Goal: Transaction & Acquisition: Purchase product/service

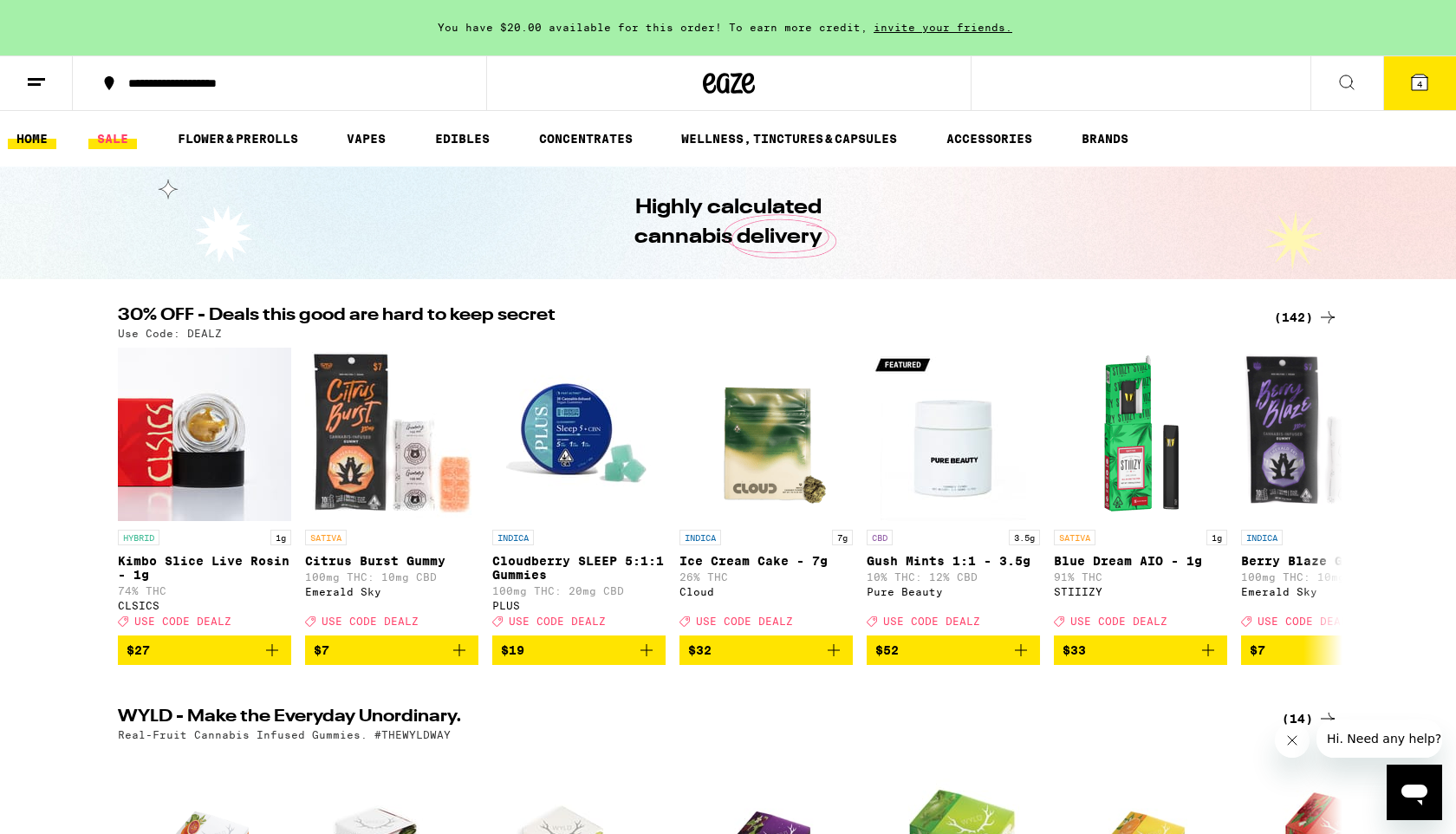
click at [106, 138] on link "SALE" at bounding box center [112, 138] width 48 height 20
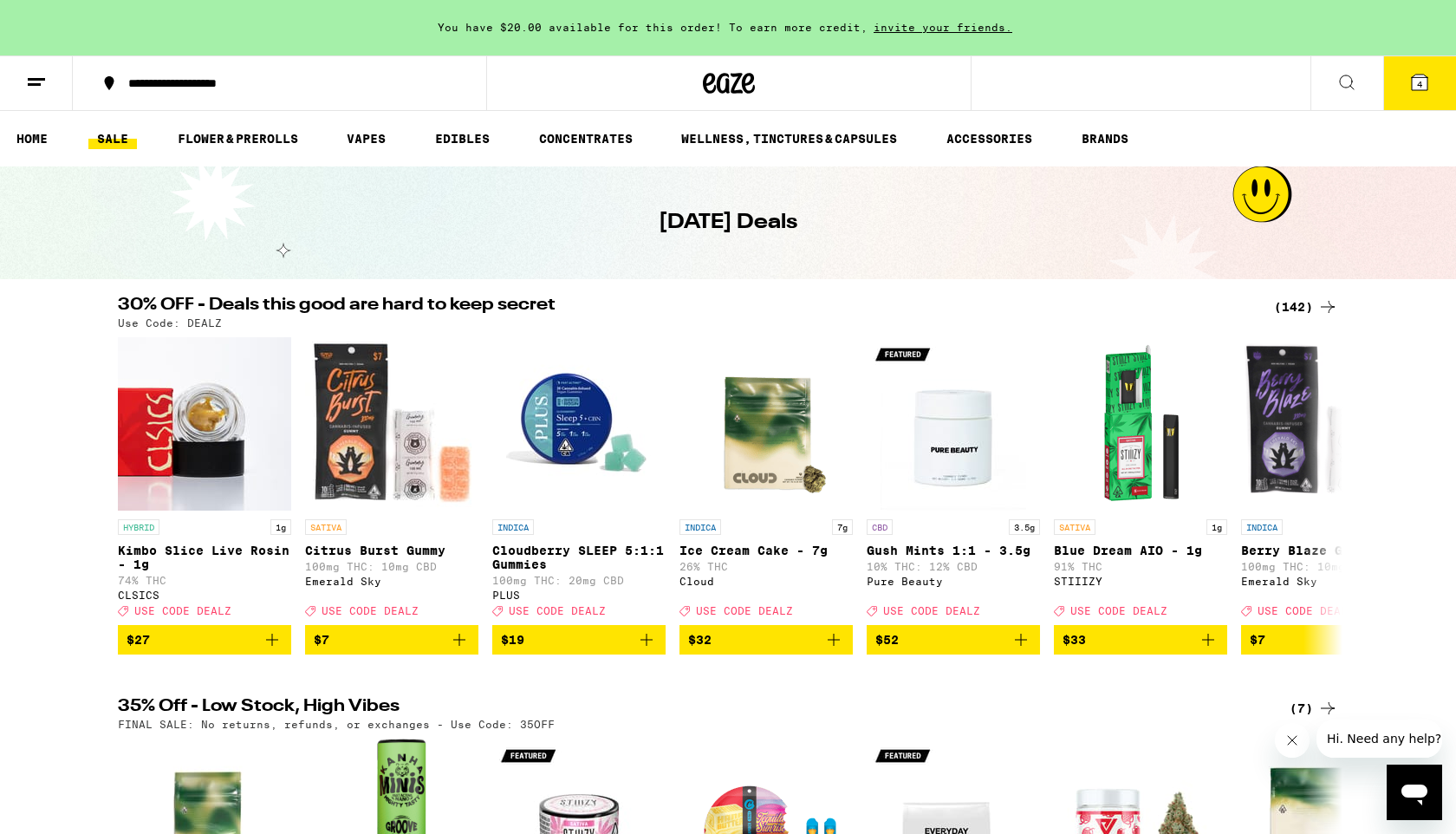
click at [113, 135] on link "SALE" at bounding box center [112, 138] width 48 height 20
click at [1294, 307] on div "(142)" at bounding box center [1306, 306] width 64 height 20
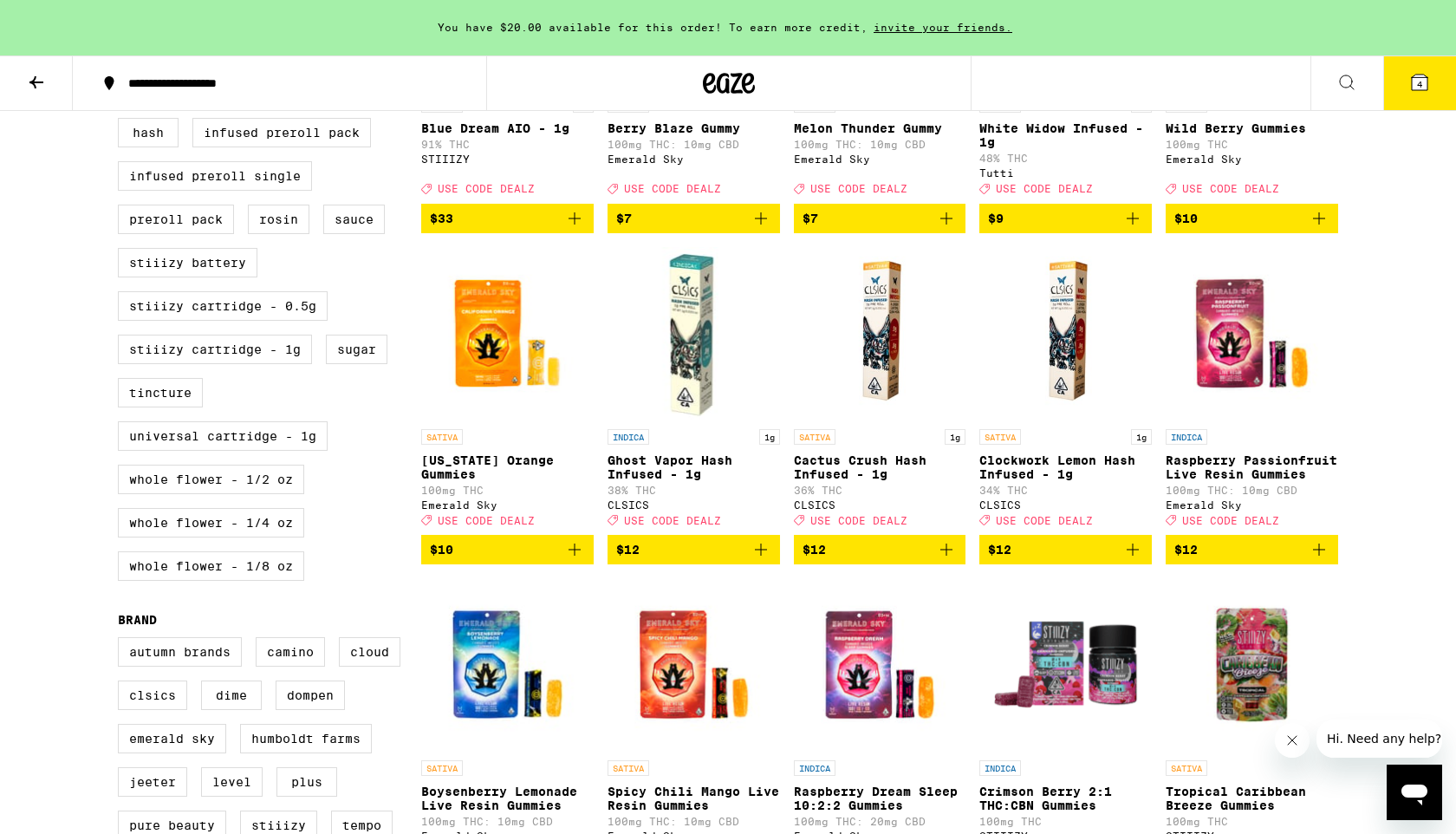
scroll to position [779, 0]
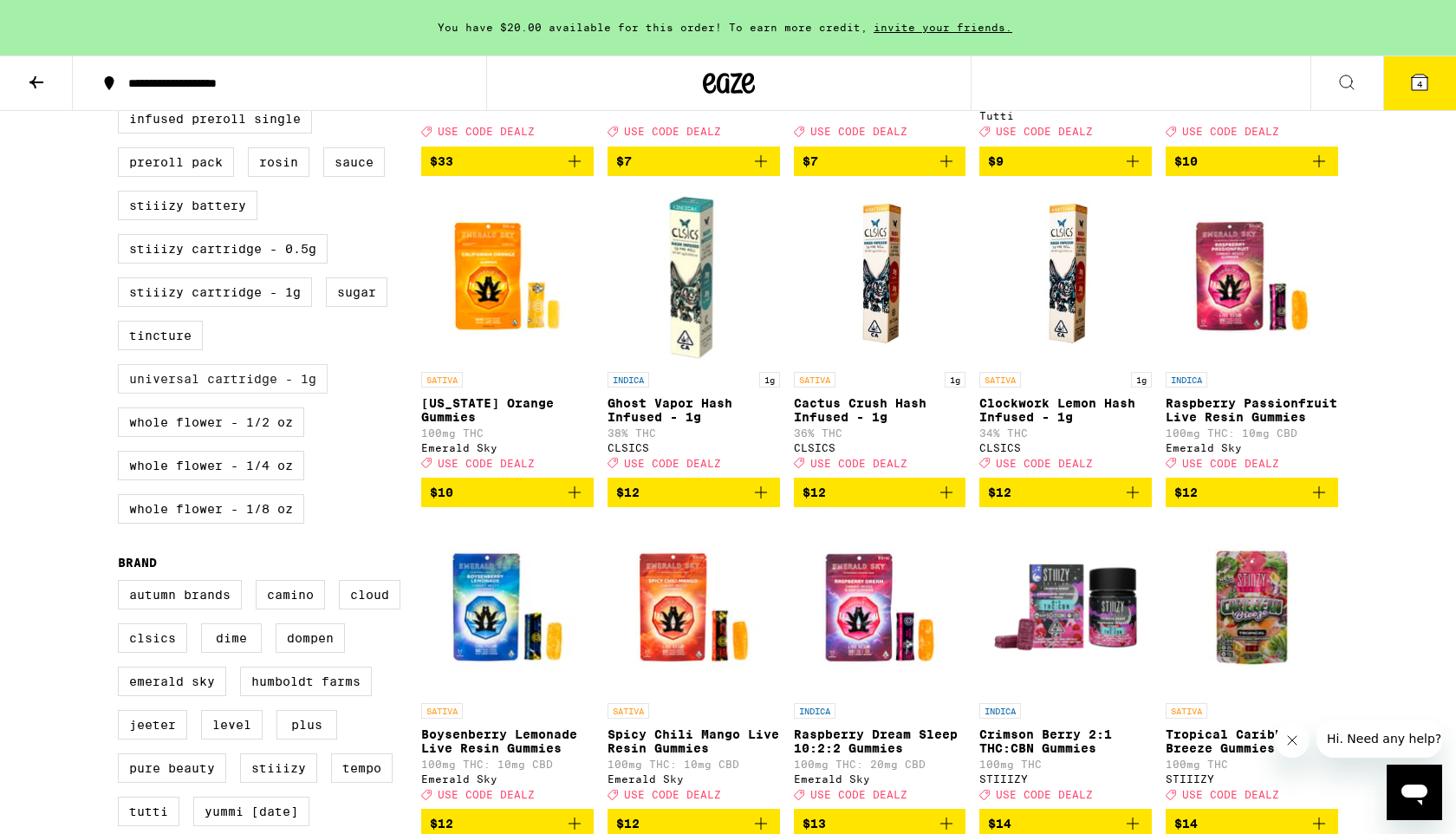
click at [250, 394] on label "Universal Cartridge - 1g" at bounding box center [223, 379] width 210 height 30
checkbox input "true"
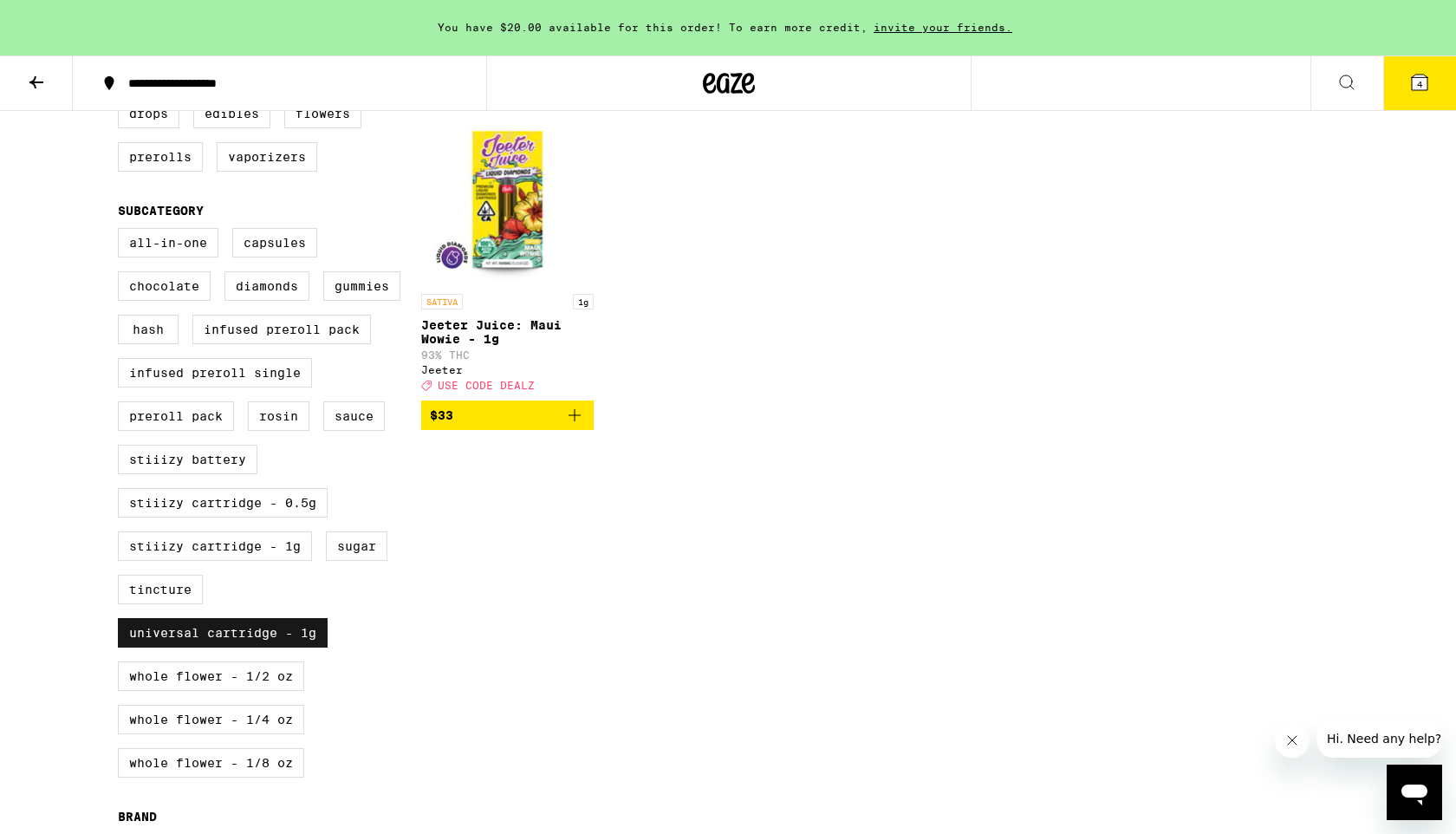
scroll to position [515, 0]
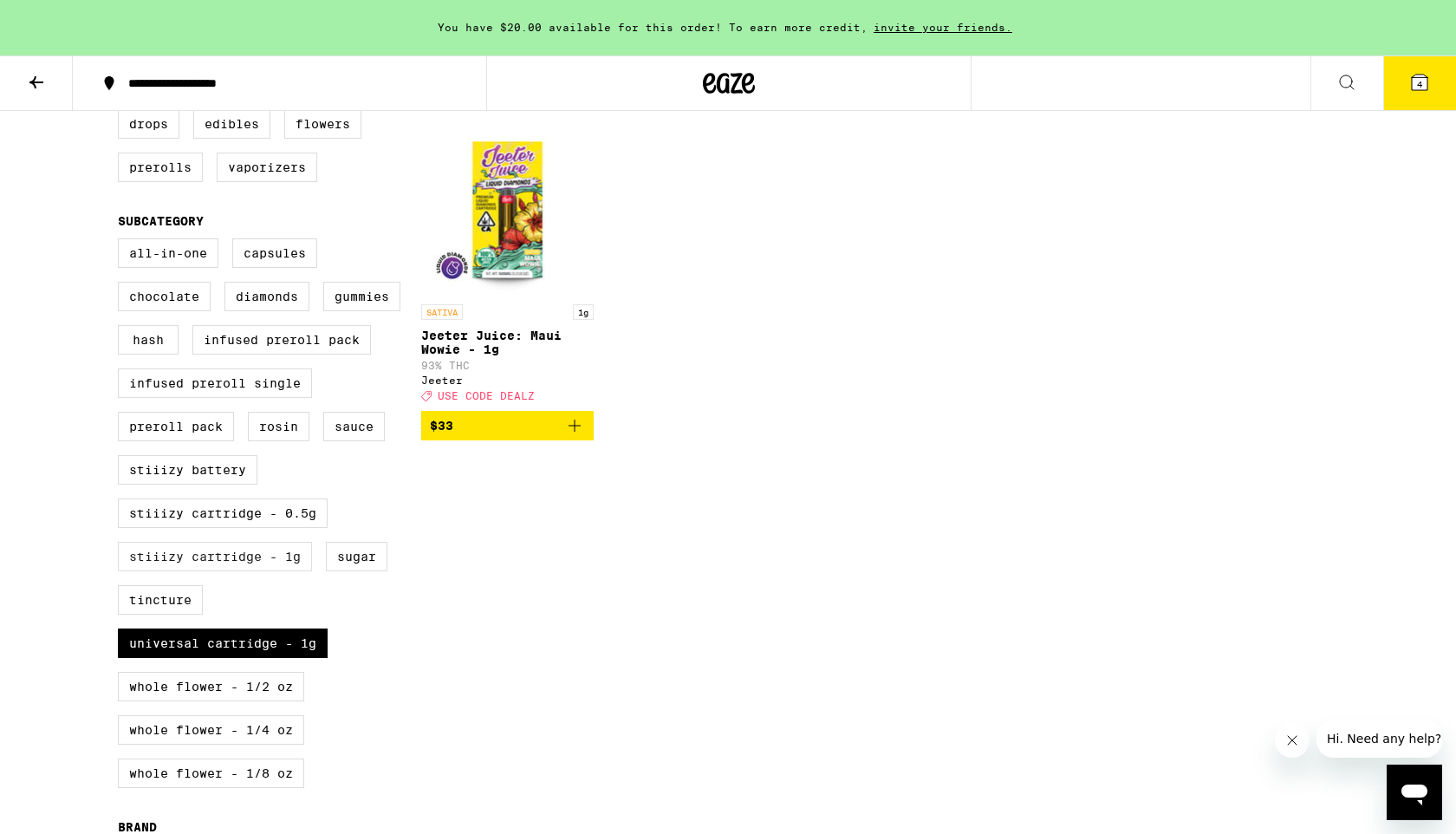
click at [219, 571] on label "STIIIZY Cartridge - 1g" at bounding box center [214, 556] width 194 height 30
click at [123, 241] on input "STIIIZY Cartridge - 1g" at bounding box center [122, 241] width 1 height 1
checkbox input "true"
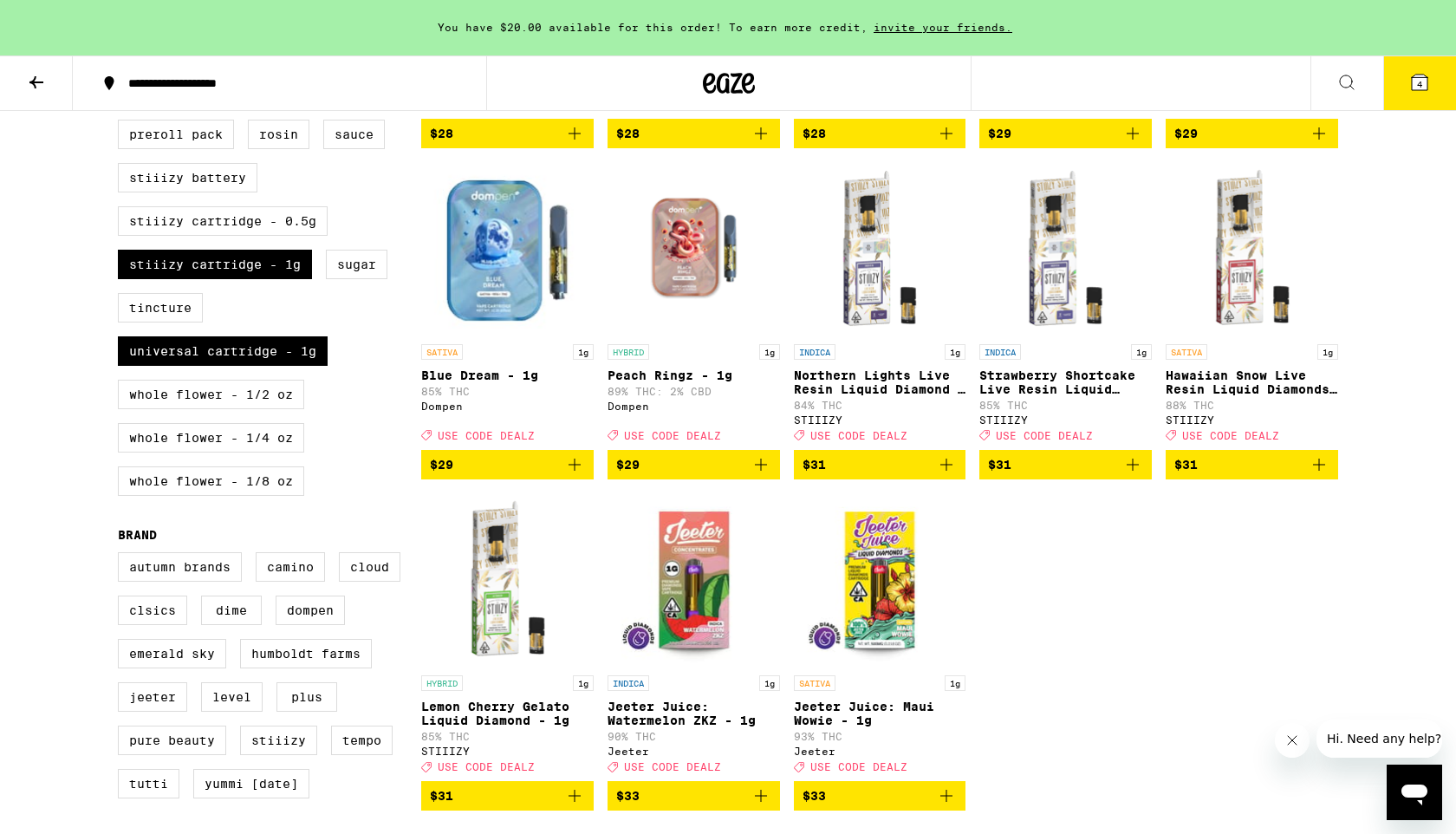
scroll to position [855, 0]
